Goal: Information Seeking & Learning: Find contact information

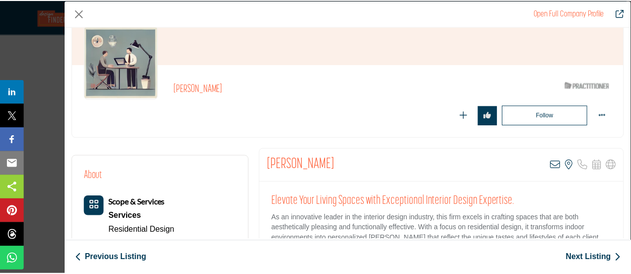
scroll to position [50, 0]
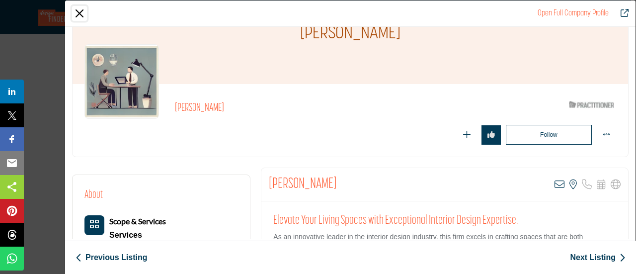
click at [79, 10] on button "Close" at bounding box center [79, 13] width 15 height 15
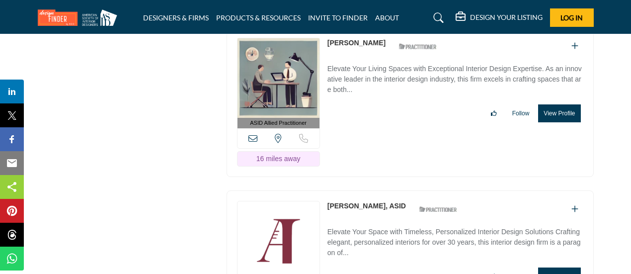
scroll to position [4866, 0]
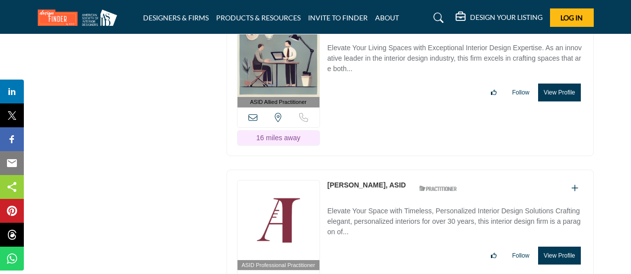
click at [554, 246] on button "View Profile" at bounding box center [559, 255] width 42 height 18
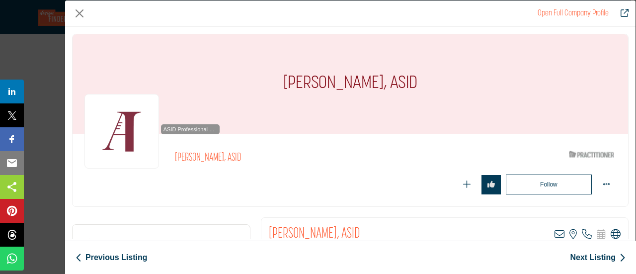
click at [610, 233] on icon "Company Data Modal" at bounding box center [615, 234] width 10 height 10
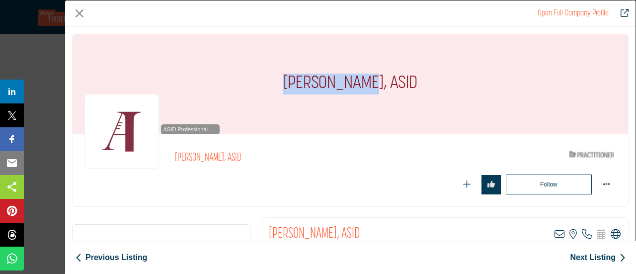
drag, startPoint x: 290, startPoint y: 89, endPoint x: 366, endPoint y: 92, distance: 76.0
click at [366, 92] on div "[PERSON_NAME], ASID" at bounding box center [349, 83] width 555 height 99
copy h1 "[PERSON_NAME]"
click at [77, 10] on button "Close" at bounding box center [79, 13] width 15 height 15
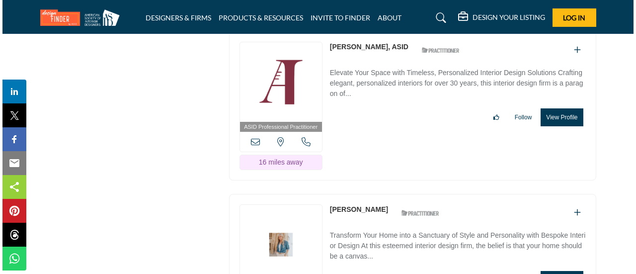
scroll to position [5015, 0]
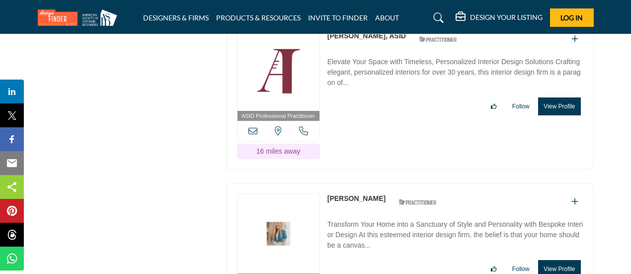
click at [566, 260] on button "View Profile" at bounding box center [559, 269] width 42 height 18
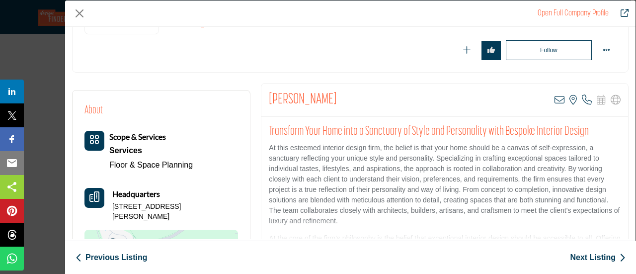
scroll to position [149, 0]
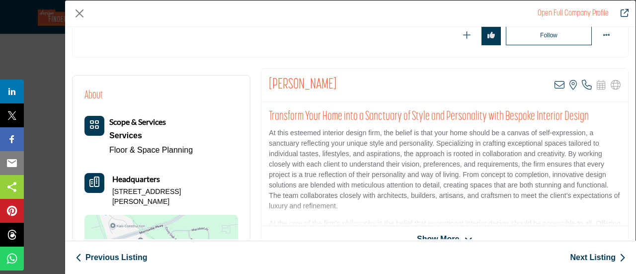
click at [436, 233] on span "Show More" at bounding box center [438, 239] width 42 height 12
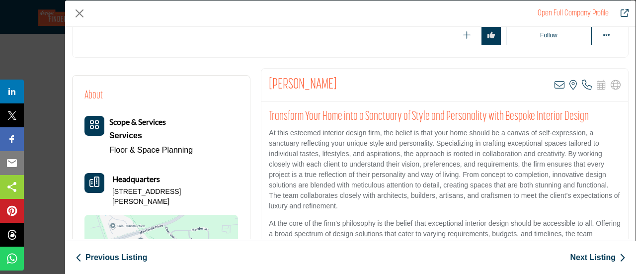
drag, startPoint x: 264, startPoint y: 88, endPoint x: 376, endPoint y: 88, distance: 112.7
click at [376, 88] on div "[PERSON_NAME] View email address of this listing View the location of this list…" at bounding box center [444, 85] width 366 height 33
copy h2 "[PERSON_NAME]"
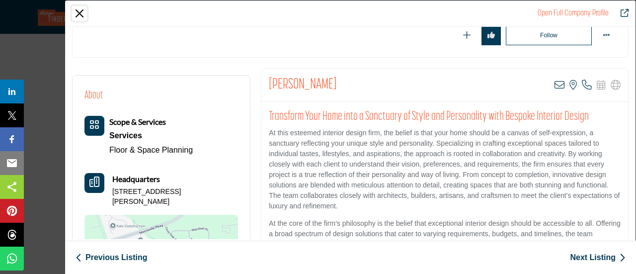
click at [79, 13] on button "Close" at bounding box center [79, 13] width 15 height 15
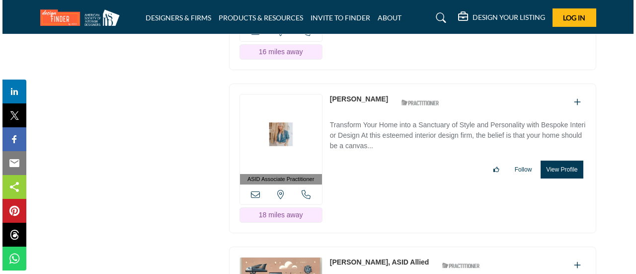
scroll to position [5164, 0]
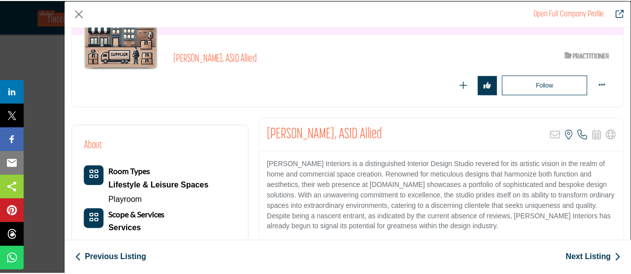
scroll to position [50, 0]
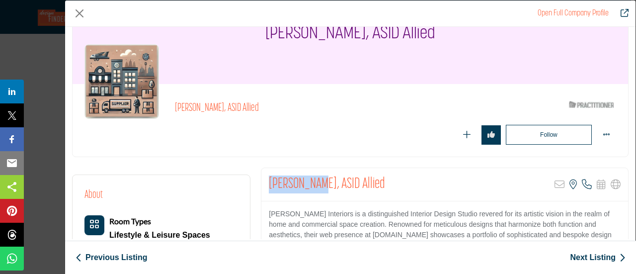
drag, startPoint x: 265, startPoint y: 186, endPoint x: 319, endPoint y: 188, distance: 53.7
click at [319, 188] on div "[PERSON_NAME], ASID Allied Sorry, but this listing is on a subscription plan wh…" at bounding box center [444, 184] width 366 height 33
copy h2 "[PERSON_NAME]"
click at [80, 18] on button "Close" at bounding box center [79, 13] width 15 height 15
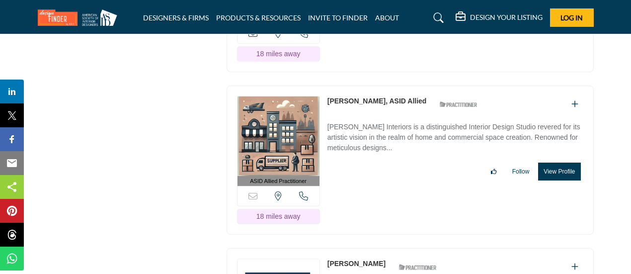
scroll to position [5313, 0]
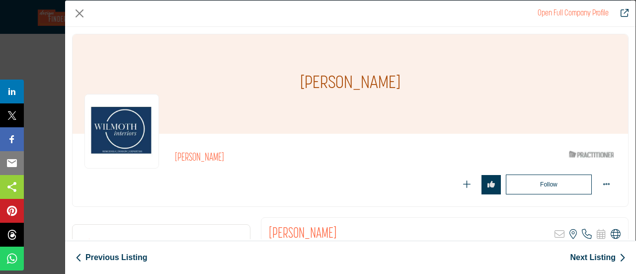
click at [610, 231] on icon "Company Data Modal" at bounding box center [615, 234] width 10 height 10
drag, startPoint x: 265, startPoint y: 228, endPoint x: 321, endPoint y: 225, distance: 55.7
click at [321, 225] on div "[PERSON_NAME] Sorry, but this listing is on a subscription plan which does not …" at bounding box center [444, 233] width 366 height 33
copy h2 "[PERSON_NAME]"
click at [78, 14] on button "Close" at bounding box center [79, 13] width 15 height 15
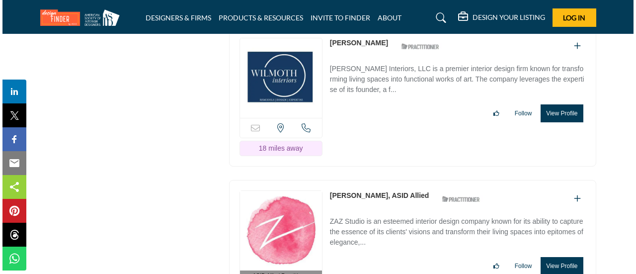
scroll to position [5512, 0]
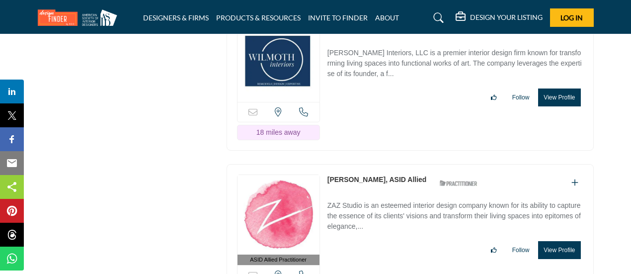
click at [559, 241] on button "View Profile" at bounding box center [559, 250] width 42 height 18
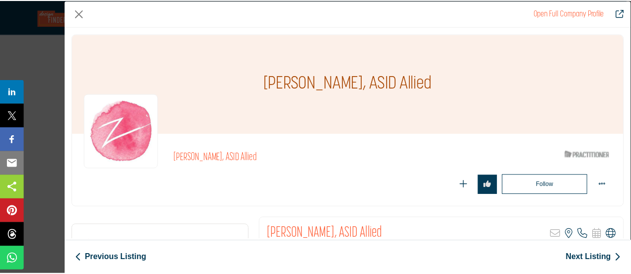
scroll to position [85, 0]
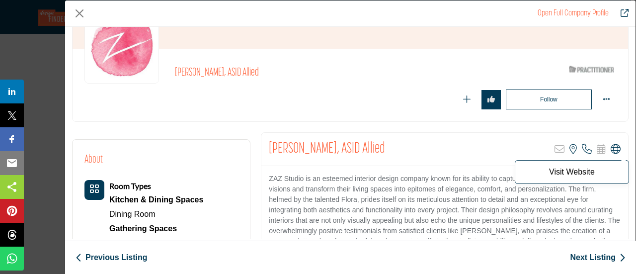
click at [610, 148] on icon "Company Data Modal" at bounding box center [615, 149] width 10 height 10
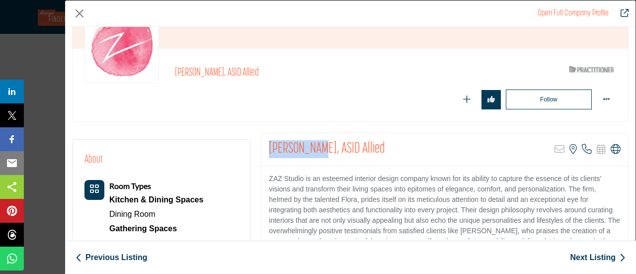
drag, startPoint x: 266, startPoint y: 145, endPoint x: 314, endPoint y: 151, distance: 49.0
click at [314, 151] on div "[PERSON_NAME], ASID Allied Sorry, but this listing is on a subscription plan wh…" at bounding box center [444, 149] width 366 height 33
copy h2 "[PERSON_NAME]"
click at [79, 13] on button "Close" at bounding box center [79, 13] width 15 height 15
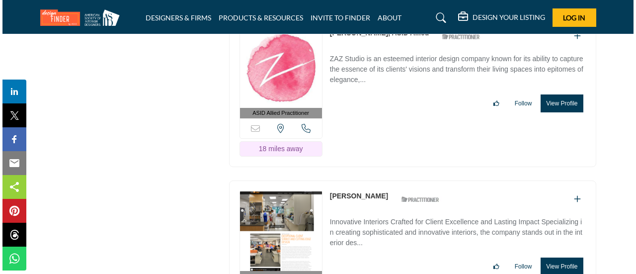
scroll to position [5710, 0]
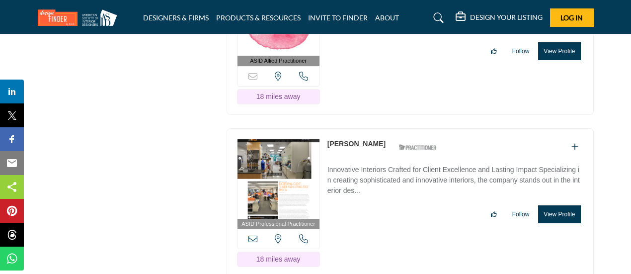
click at [566, 205] on button "View Profile" at bounding box center [559, 214] width 42 height 18
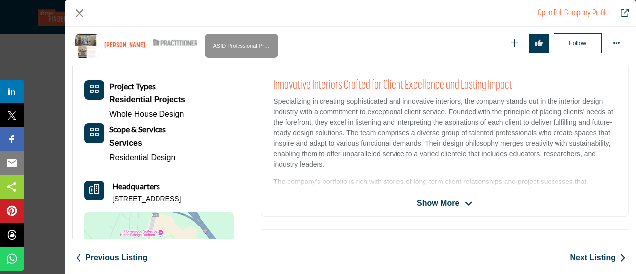
scroll to position [238, 0]
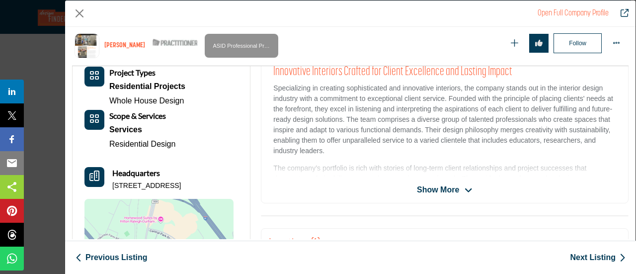
click at [444, 187] on span "Show More" at bounding box center [438, 190] width 42 height 12
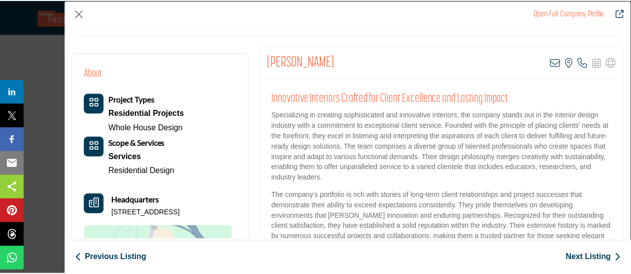
scroll to position [149, 0]
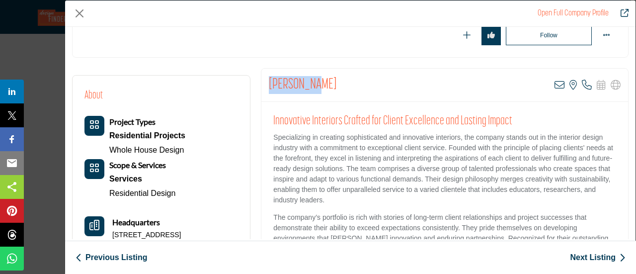
drag, startPoint x: 266, startPoint y: 85, endPoint x: 311, endPoint y: 85, distance: 45.2
click at [311, 85] on div "[PERSON_NAME] View email address of this listing View the location of this list…" at bounding box center [444, 85] width 366 height 33
copy h2 "[PERSON_NAME]"
click at [77, 10] on button "Close" at bounding box center [79, 13] width 15 height 15
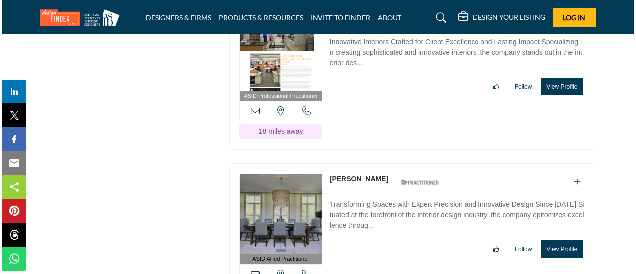
scroll to position [5859, 0]
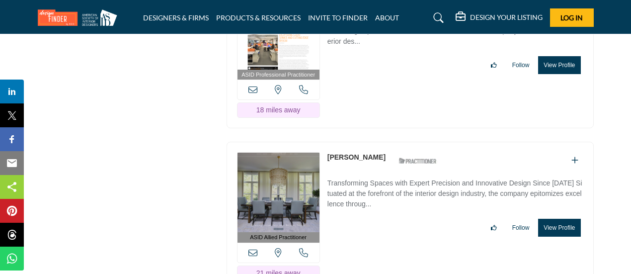
click at [551, 218] on button "View Profile" at bounding box center [559, 227] width 42 height 18
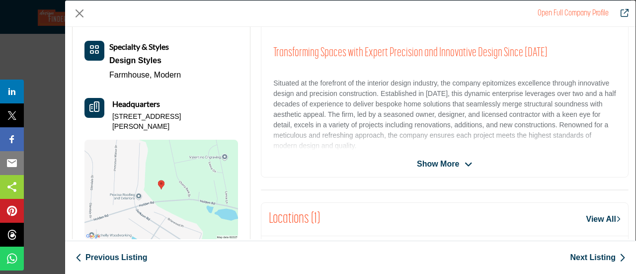
scroll to position [149, 0]
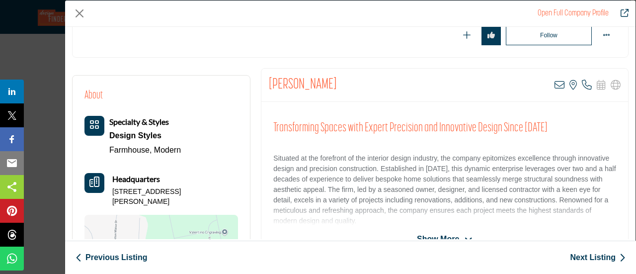
click at [432, 238] on span "Show More" at bounding box center [438, 239] width 42 height 12
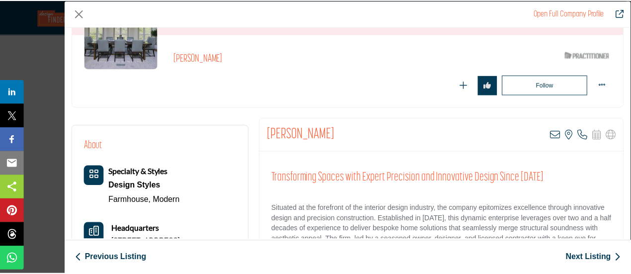
scroll to position [99, 0]
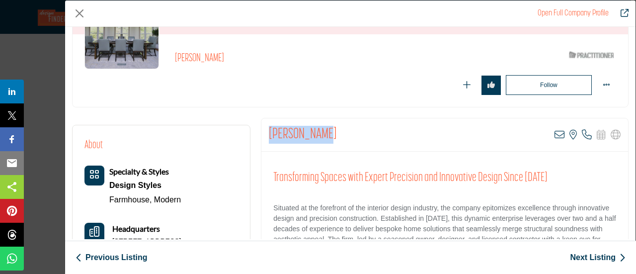
drag, startPoint x: 265, startPoint y: 135, endPoint x: 329, endPoint y: 142, distance: 63.9
click at [329, 142] on div "[PERSON_NAME] View email address of this listing View the location of this list…" at bounding box center [444, 134] width 366 height 33
click at [79, 15] on button "Close" at bounding box center [79, 13] width 15 height 15
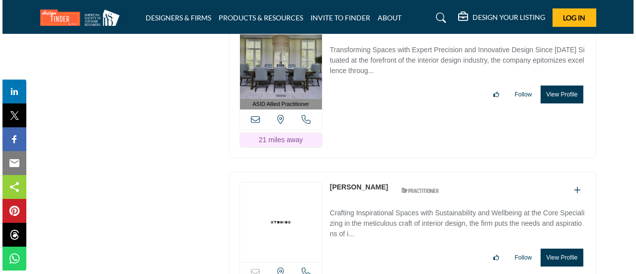
scroll to position [6008, 0]
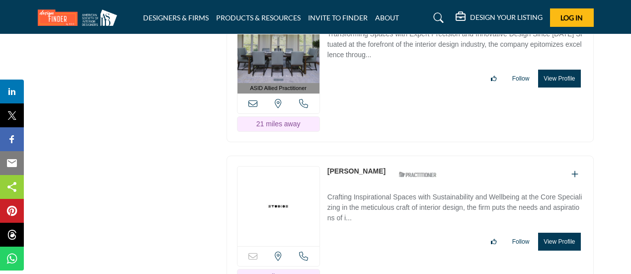
click at [554, 232] on button "View Profile" at bounding box center [559, 241] width 42 height 18
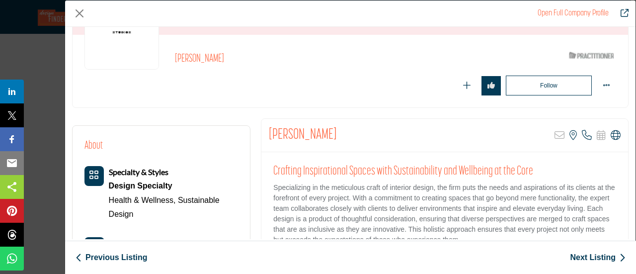
scroll to position [99, 0]
click at [611, 139] on div "[PERSON_NAME] Sorry, but this listing is on a subscription plan which does not …" at bounding box center [444, 134] width 366 height 33
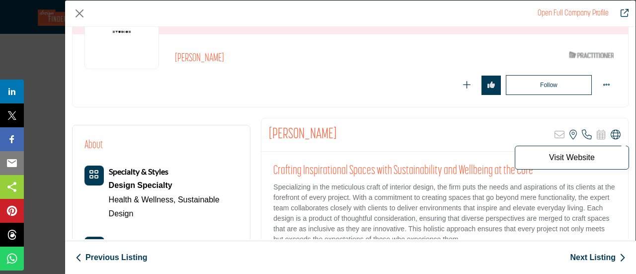
click at [610, 133] on icon "Company Data Modal" at bounding box center [615, 135] width 10 height 10
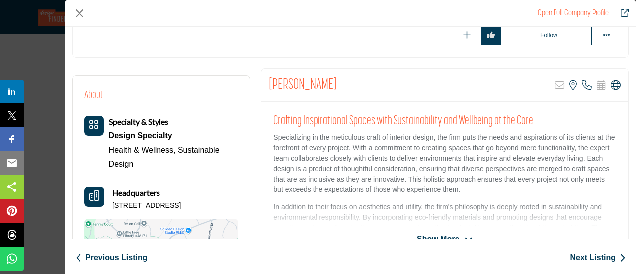
click at [466, 238] on icon "Company Data Modal" at bounding box center [468, 239] width 8 height 9
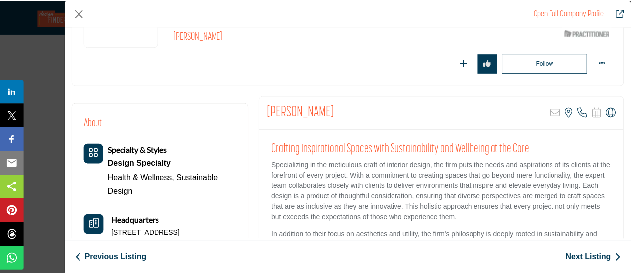
scroll to position [99, 0]
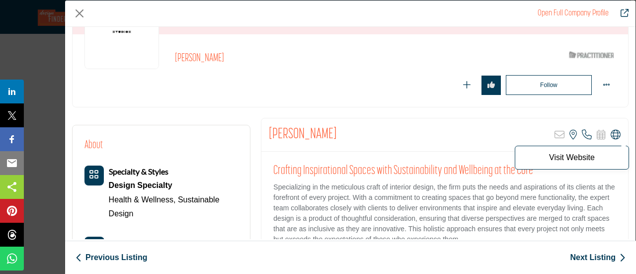
click at [610, 133] on icon "Company Data Modal" at bounding box center [615, 135] width 10 height 10
click at [72, 14] on div "Open Full Company Profile" at bounding box center [350, 13] width 570 height 26
click at [81, 12] on button "Close" at bounding box center [79, 13] width 15 height 15
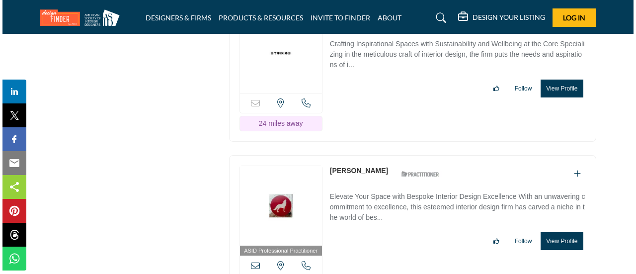
scroll to position [6207, 0]
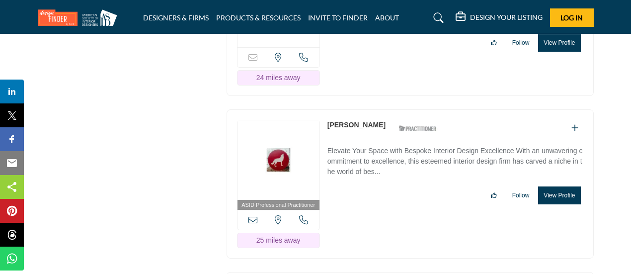
click at [554, 186] on button "View Profile" at bounding box center [559, 195] width 42 height 18
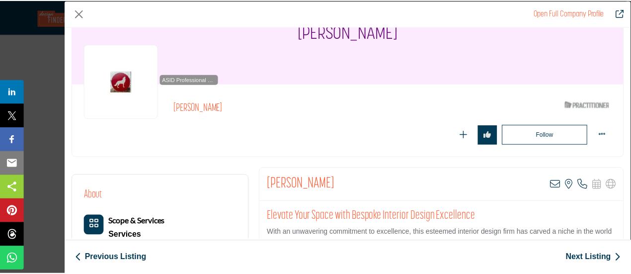
scroll to position [0, 0]
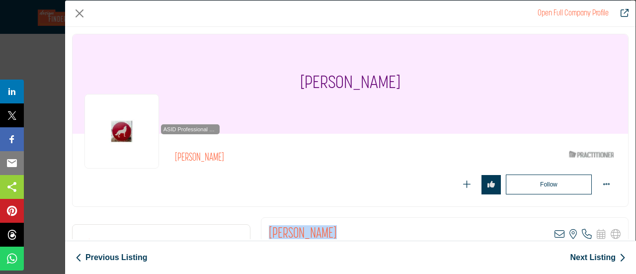
drag, startPoint x: 267, startPoint y: 230, endPoint x: 354, endPoint y: 230, distance: 86.4
click at [354, 230] on div "[PERSON_NAME] View email address of this listing View the location of this list…" at bounding box center [444, 233] width 366 height 33
click at [80, 18] on button "Close" at bounding box center [79, 13] width 15 height 15
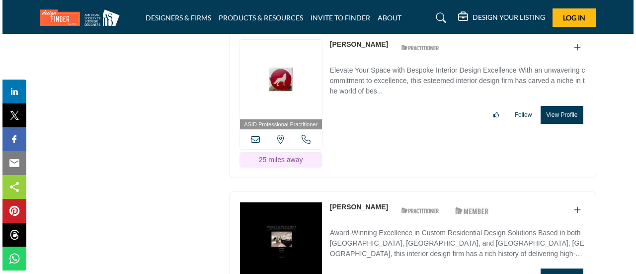
scroll to position [6306, 0]
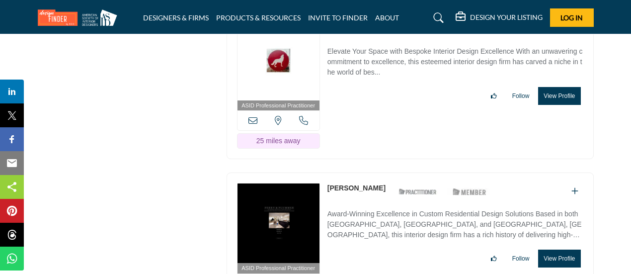
drag, startPoint x: 554, startPoint y: 195, endPoint x: 462, endPoint y: 186, distance: 92.8
click at [554, 249] on button "View Profile" at bounding box center [559, 258] width 42 height 18
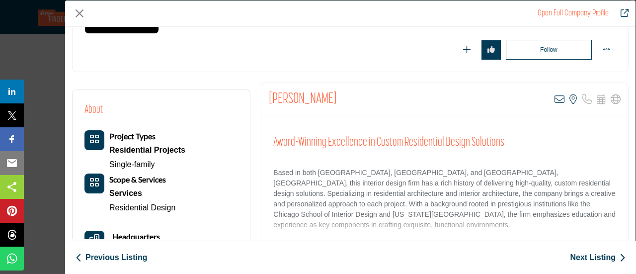
scroll to position [149, 0]
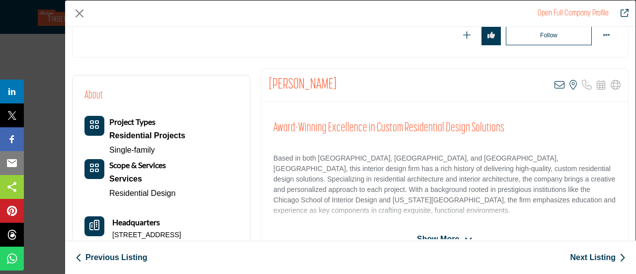
click at [449, 234] on span "Show More" at bounding box center [438, 239] width 42 height 12
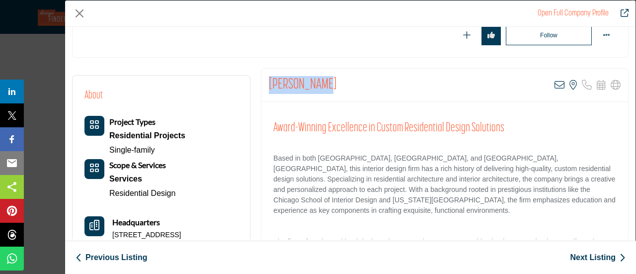
drag, startPoint x: 262, startPoint y: 78, endPoint x: 346, endPoint y: 88, distance: 84.5
click at [346, 88] on div "[PERSON_NAME] View email address of this listing View the location of this list…" at bounding box center [444, 85] width 366 height 33
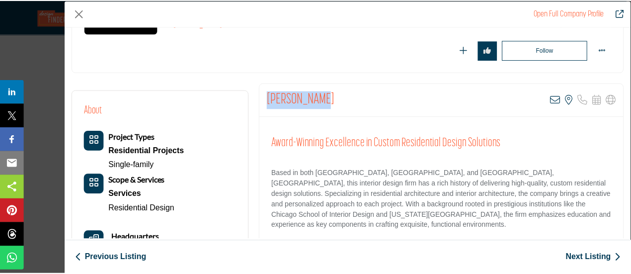
scroll to position [99, 0]
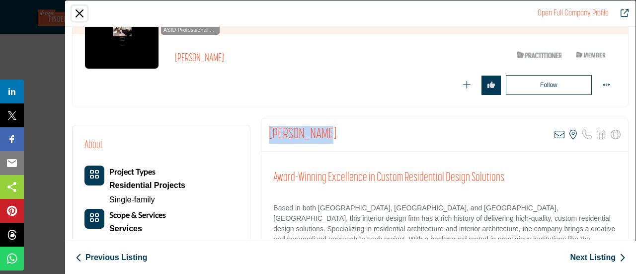
click at [79, 12] on button "Close" at bounding box center [79, 13] width 15 height 15
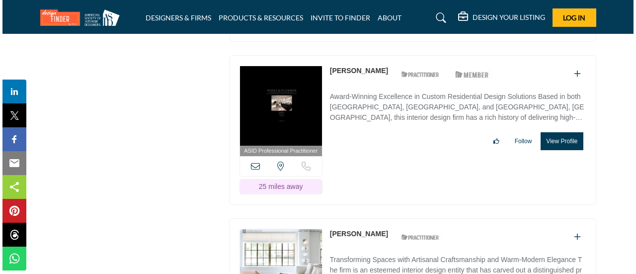
scroll to position [6455, 0]
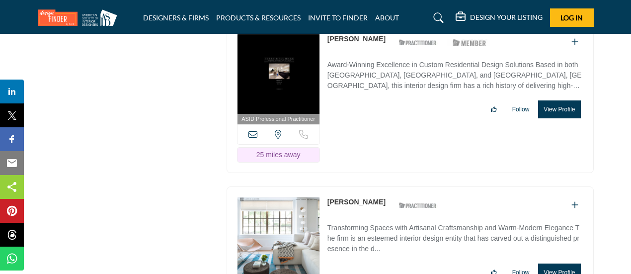
click at [554, 263] on button "View Profile" at bounding box center [559, 272] width 42 height 18
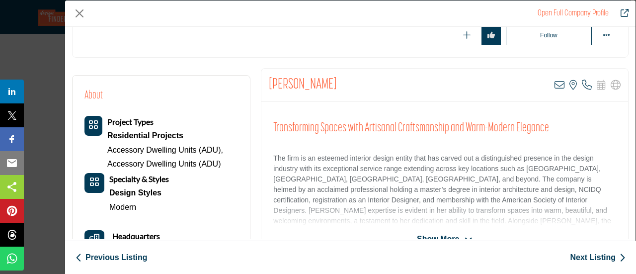
scroll to position [238, 0]
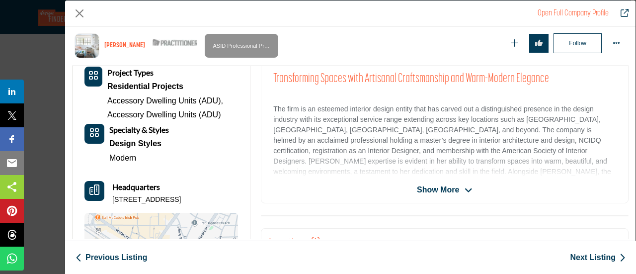
click at [464, 188] on icon "Company Data Modal" at bounding box center [468, 190] width 8 height 9
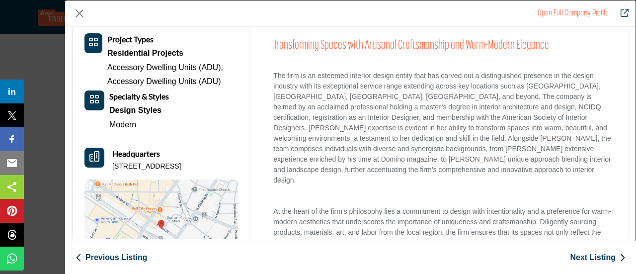
scroll to position [149, 0]
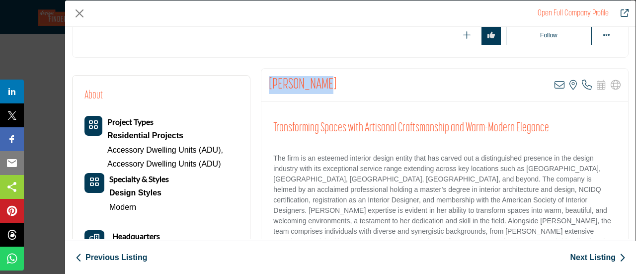
drag, startPoint x: 268, startPoint y: 83, endPoint x: 331, endPoint y: 82, distance: 63.1
click at [331, 82] on div "[PERSON_NAME] View email address of this listing View the location of this list…" at bounding box center [444, 85] width 366 height 33
click at [84, 11] on button "Close" at bounding box center [79, 13] width 15 height 15
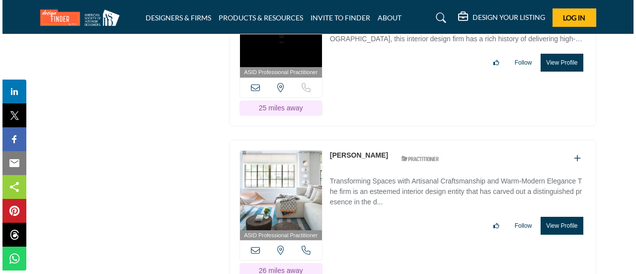
scroll to position [6604, 0]
